Goal: Use online tool/utility: Utilize a website feature to perform a specific function

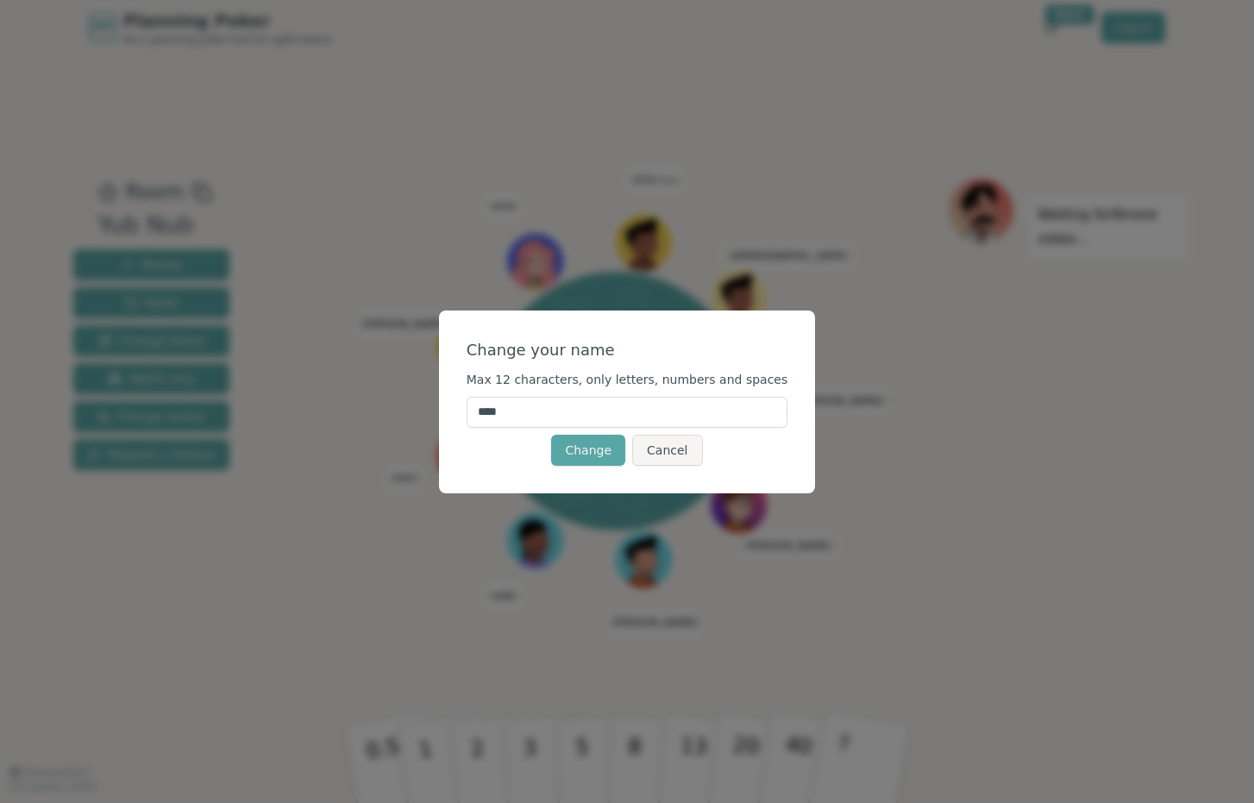
click at [516, 415] on input "****" at bounding box center [627, 412] width 322 height 31
type input "*****"
click at [589, 449] on button "Change" at bounding box center [588, 450] width 74 height 31
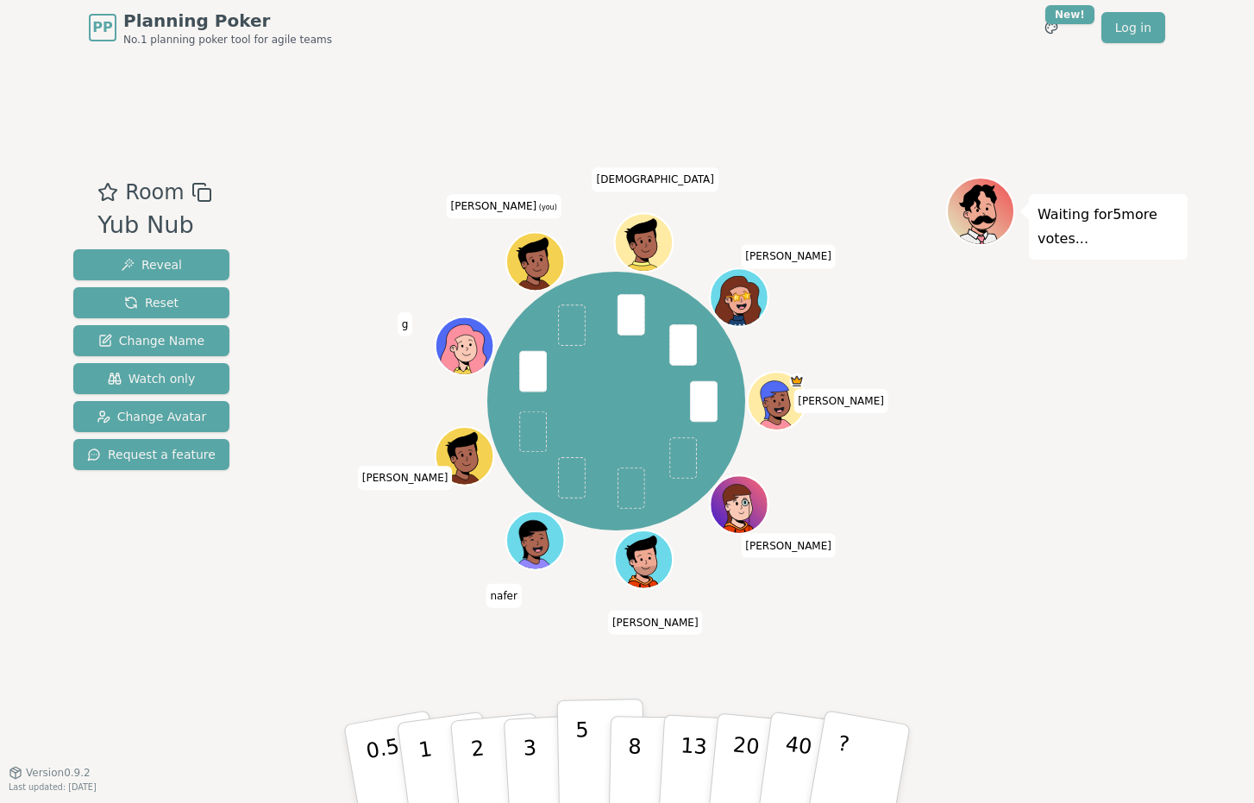
click at [585, 769] on button "5" at bounding box center [601, 763] width 89 height 131
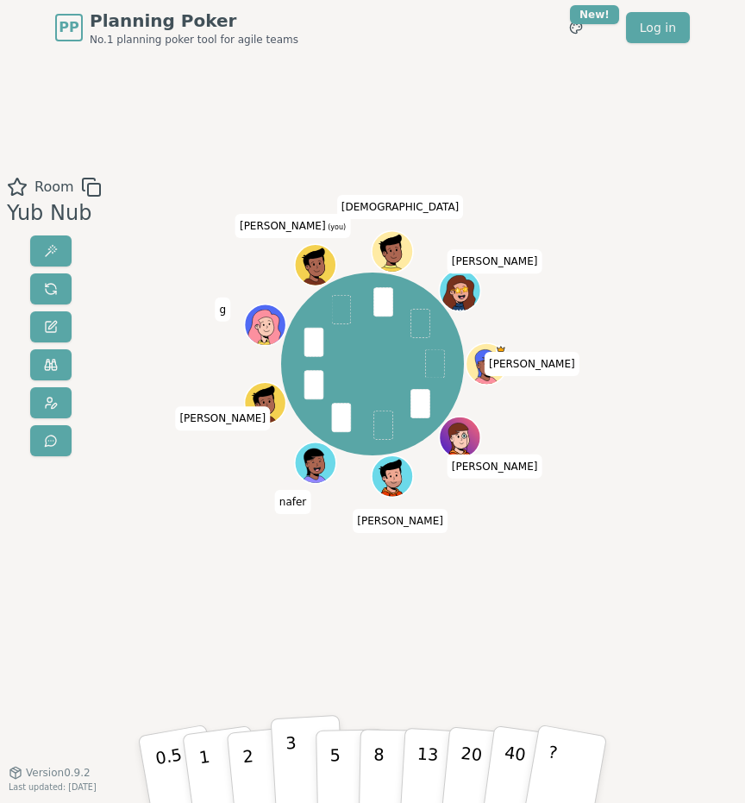
click at [296, 759] on button "3" at bounding box center [308, 768] width 75 height 107
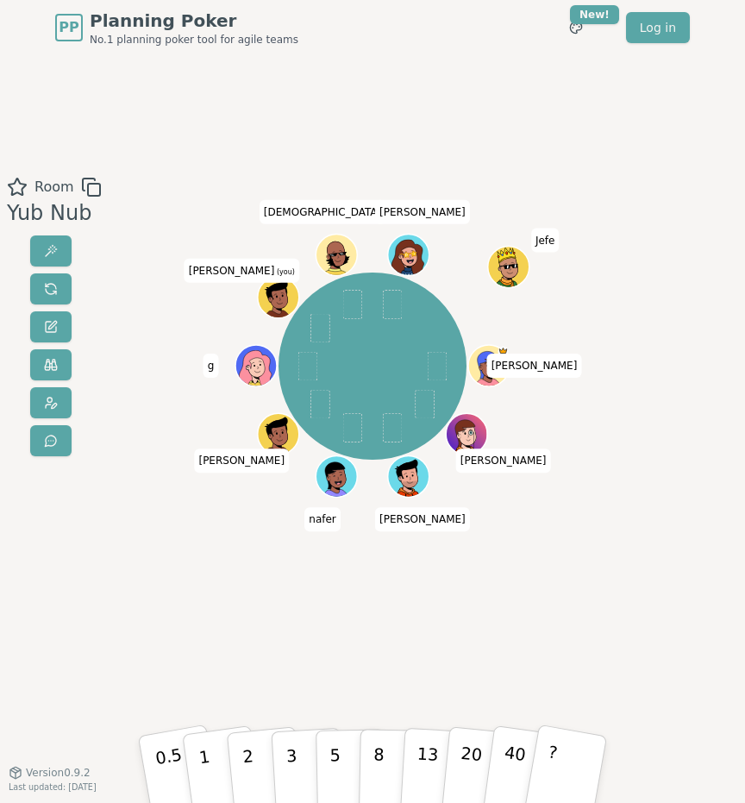
click at [279, 636] on div "[PERSON_NAME] [PERSON_NAME] g [PERSON_NAME] (you) [PERSON_NAME] Jefe" at bounding box center [372, 414] width 397 height 474
click at [287, 742] on p "3" at bounding box center [292, 769] width 15 height 77
click at [292, 760] on button "3" at bounding box center [308, 768] width 75 height 107
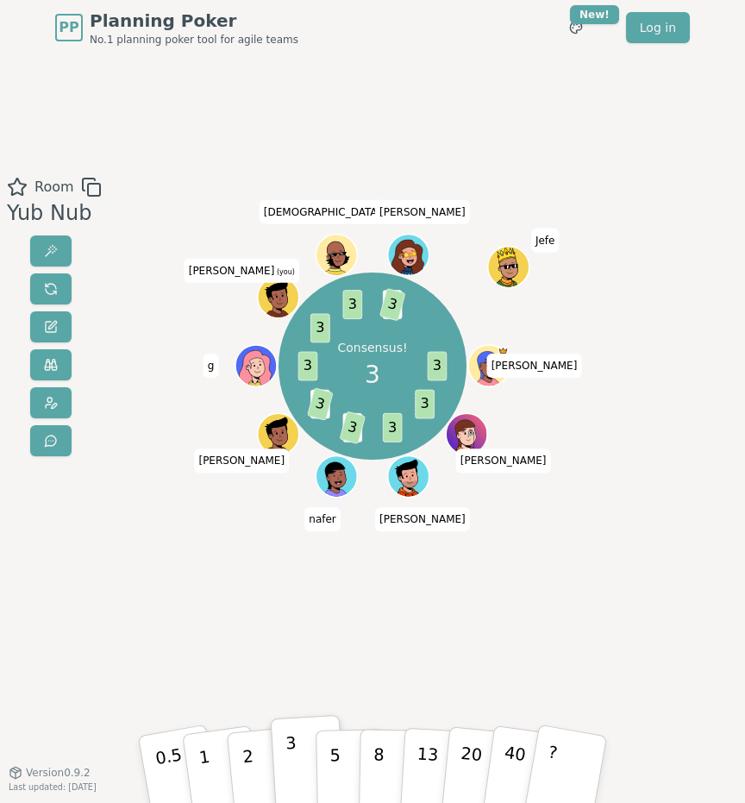
click at [158, 545] on div "Room Yub Nub Consensus! 3 3 3 3 5 3 2 3 3 3 3 2 3 [PERSON_NAME] [PERSON_NAME] g…" at bounding box center [372, 414] width 745 height 474
click at [153, 550] on div "Room Yub Nub Consensus! 3 3 3 3 5 3 2 3 3 3 3 2 3 [PERSON_NAME] [PERSON_NAME] g…" at bounding box center [372, 414] width 745 height 474
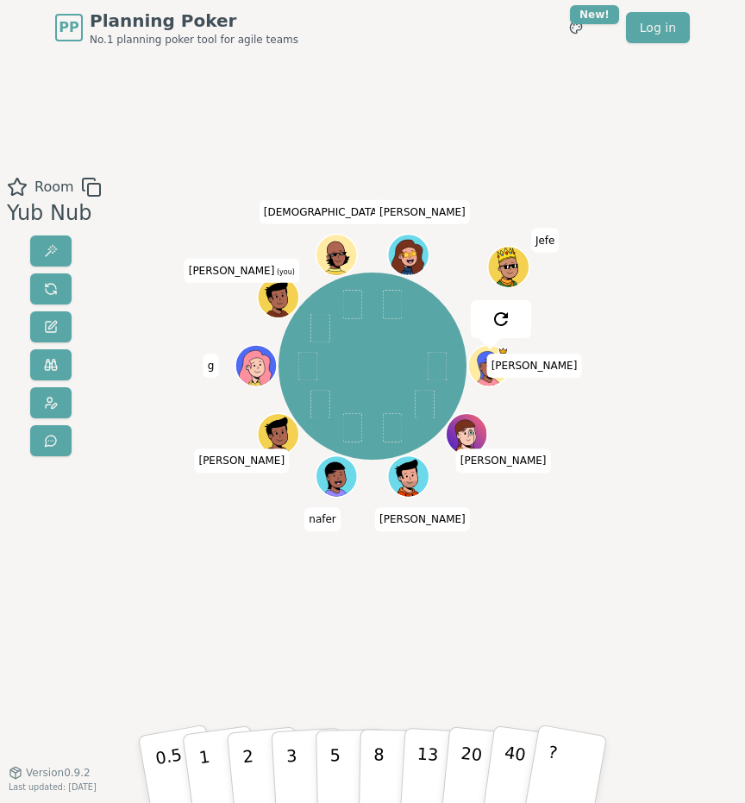
click at [218, 597] on div "[PERSON_NAME] [PERSON_NAME] g [PERSON_NAME] (you) [PERSON_NAME] Jefe" at bounding box center [372, 414] width 397 height 474
click at [299, 760] on button "3" at bounding box center [308, 768] width 75 height 107
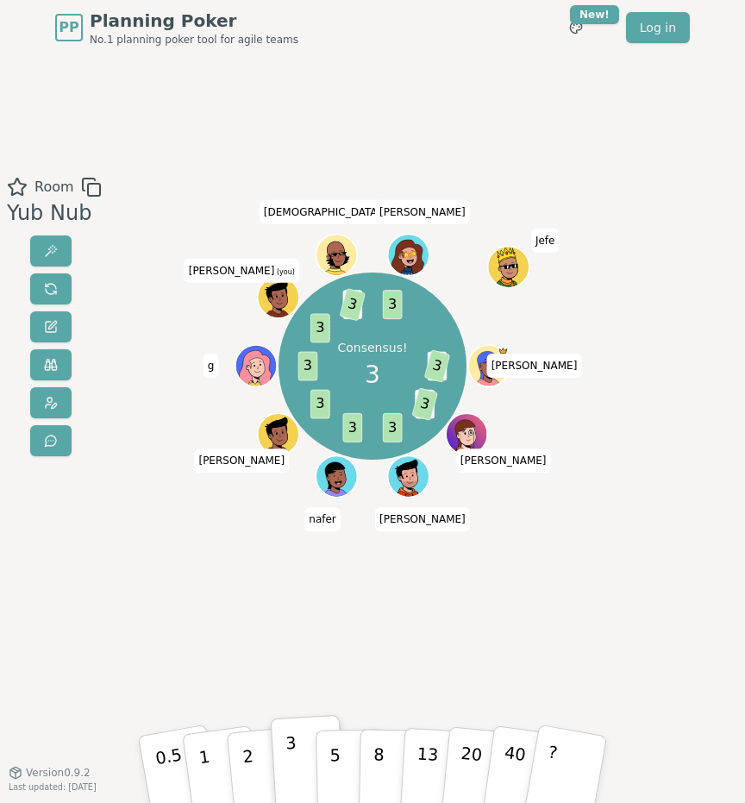
click at [319, 643] on div "Consensus! 3 2 3 2 3 3 3 3 3 3 2 3 3 [PERSON_NAME] [PERSON_NAME] g [PERSON_NAME…" at bounding box center [372, 414] width 397 height 474
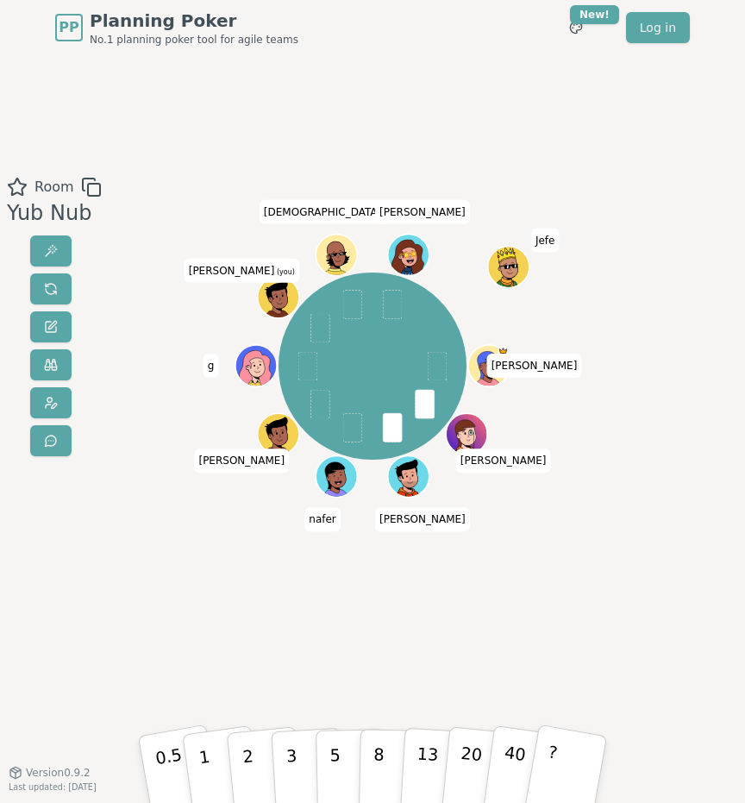
click at [263, 647] on div "[PERSON_NAME] [PERSON_NAME] g [PERSON_NAME] (you) [PERSON_NAME] Jefe" at bounding box center [372, 414] width 397 height 474
click at [247, 760] on button "2" at bounding box center [264, 767] width 78 height 109
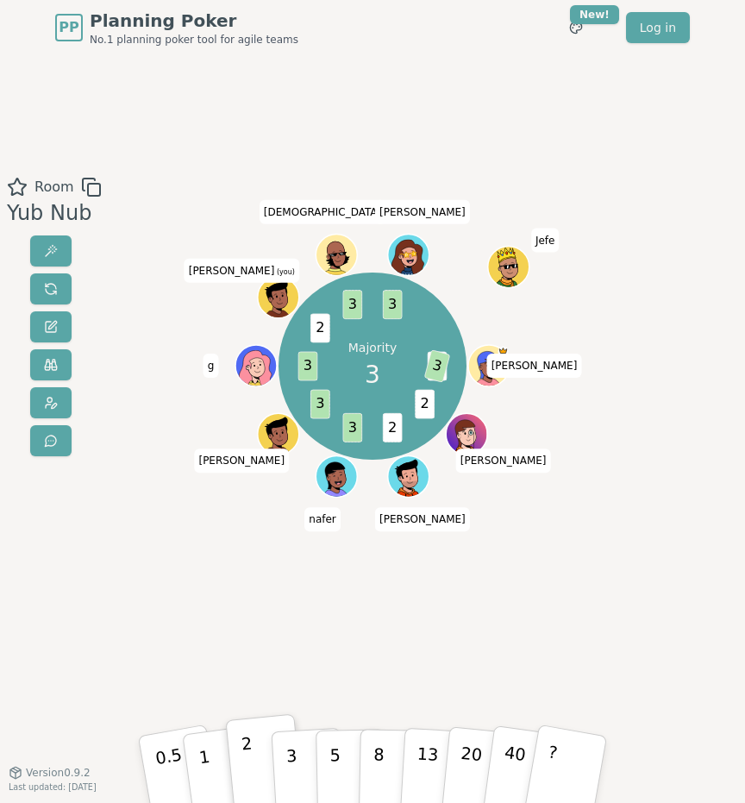
click at [290, 610] on div "Majority 3 2 3 2 2 3 3 3 2 3 3 [PERSON_NAME] [PERSON_NAME] g [PERSON_NAME] (you…" at bounding box center [372, 414] width 397 height 474
click at [298, 754] on button "3" at bounding box center [308, 768] width 75 height 107
